Goal: Task Accomplishment & Management: Use online tool/utility

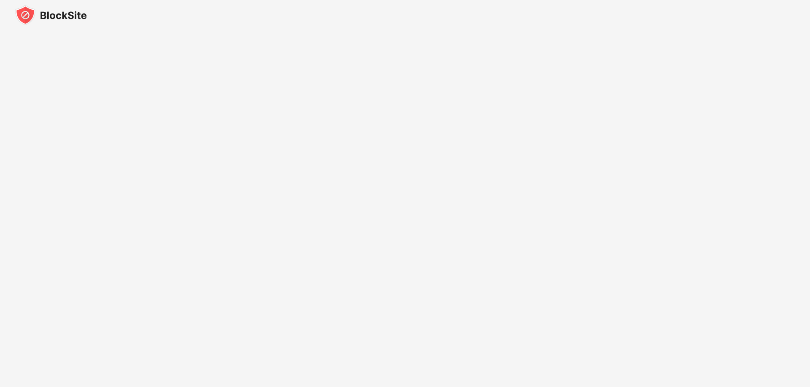
click at [52, 17] on img at bounding box center [51, 15] width 72 height 20
click at [25, 15] on img at bounding box center [51, 15] width 72 height 20
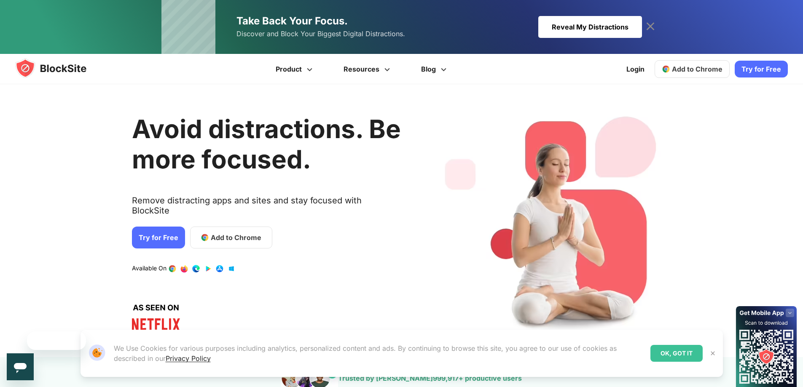
click at [689, 67] on span "Add to Chrome" at bounding box center [697, 69] width 51 height 8
